Goal: Information Seeking & Learning: Learn about a topic

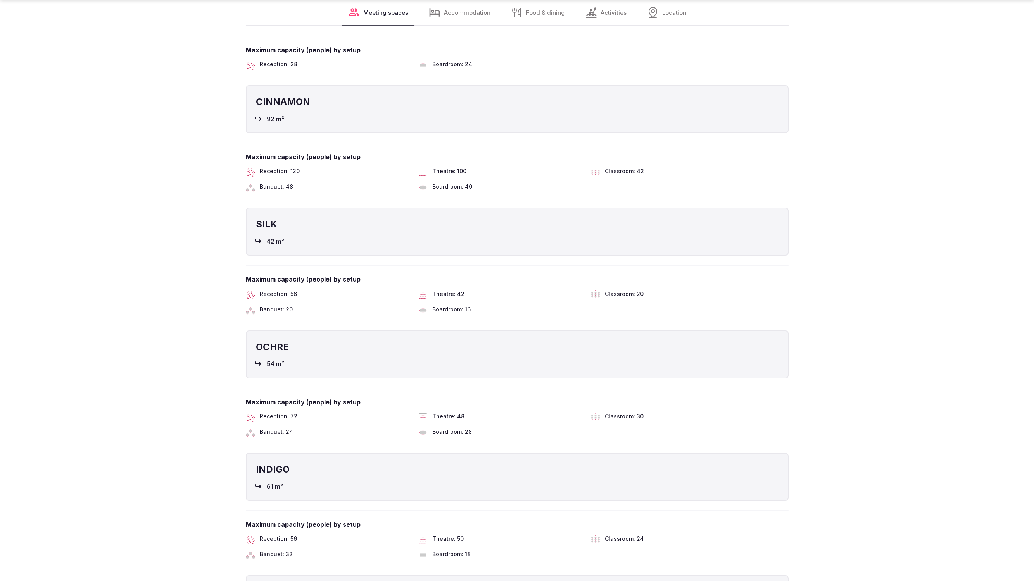
scroll to position [2186, 0]
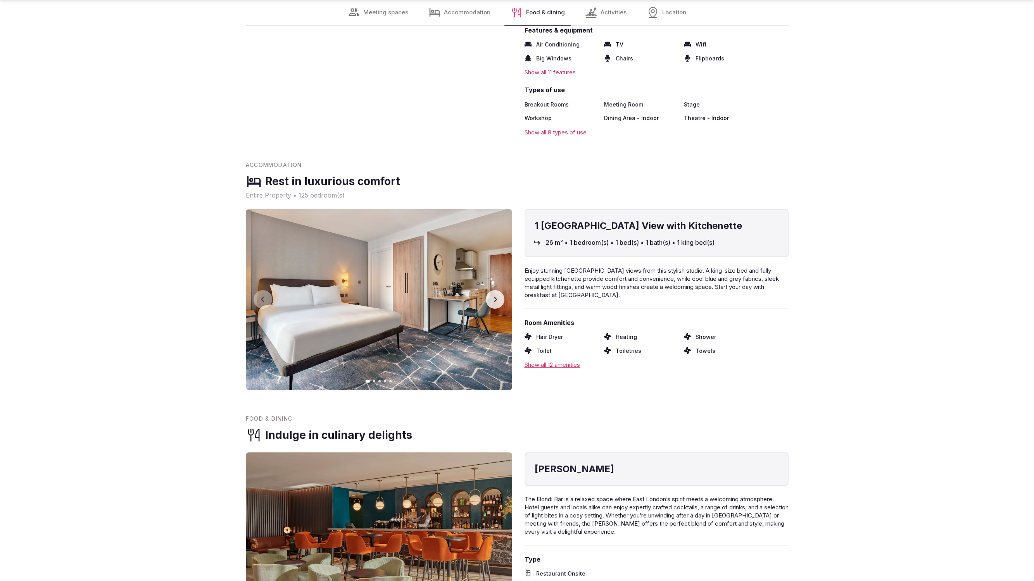
scroll to position [1646, 0]
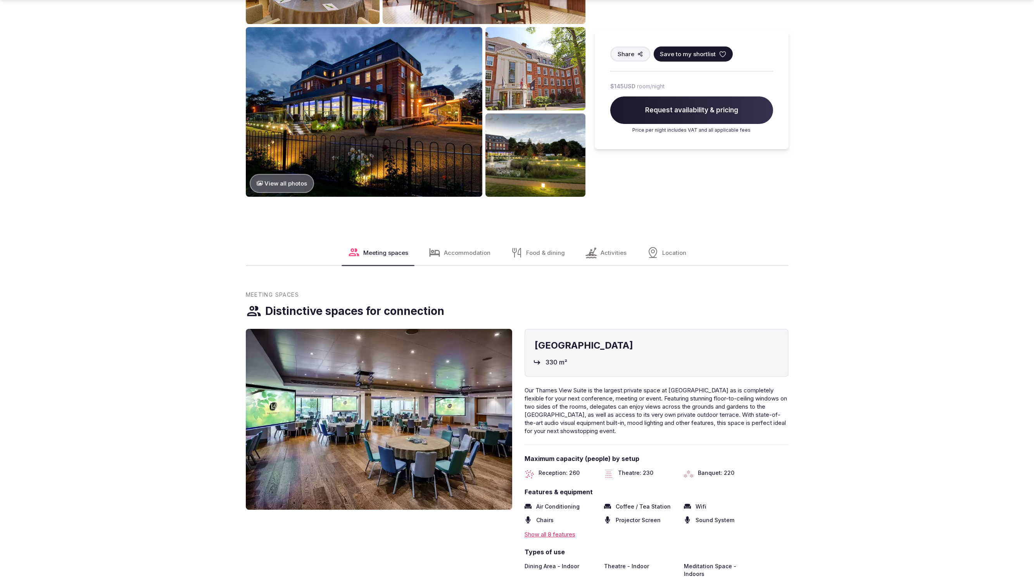
scroll to position [1107, 0]
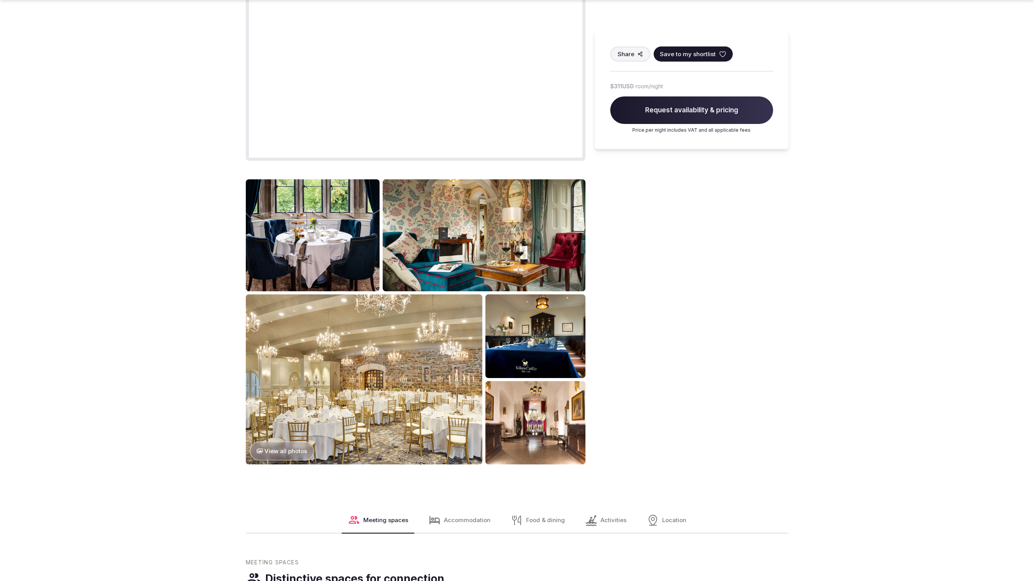
scroll to position [1084, 0]
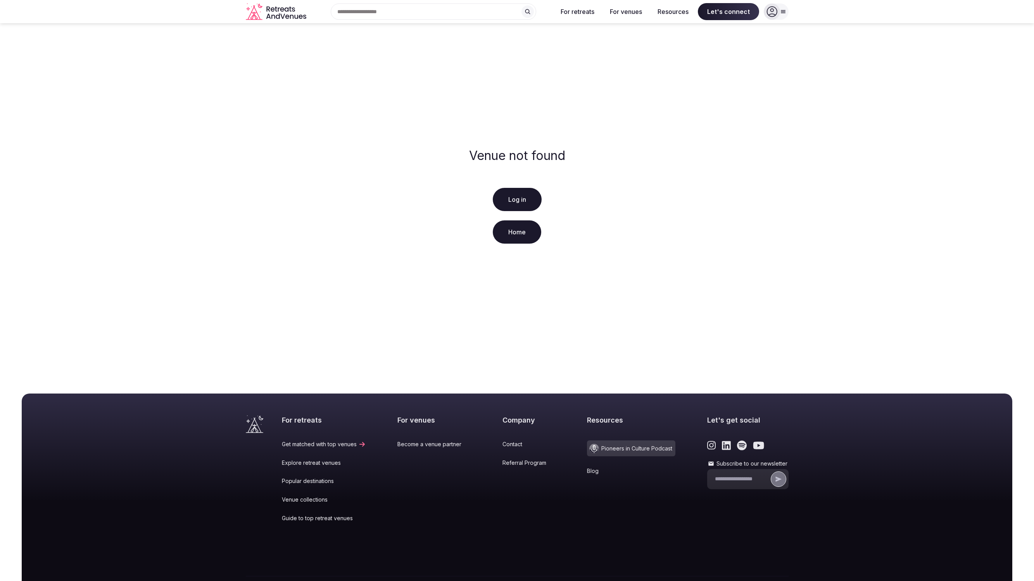
scroll to position [50, 0]
